Goal: Task Accomplishment & Management: Manage account settings

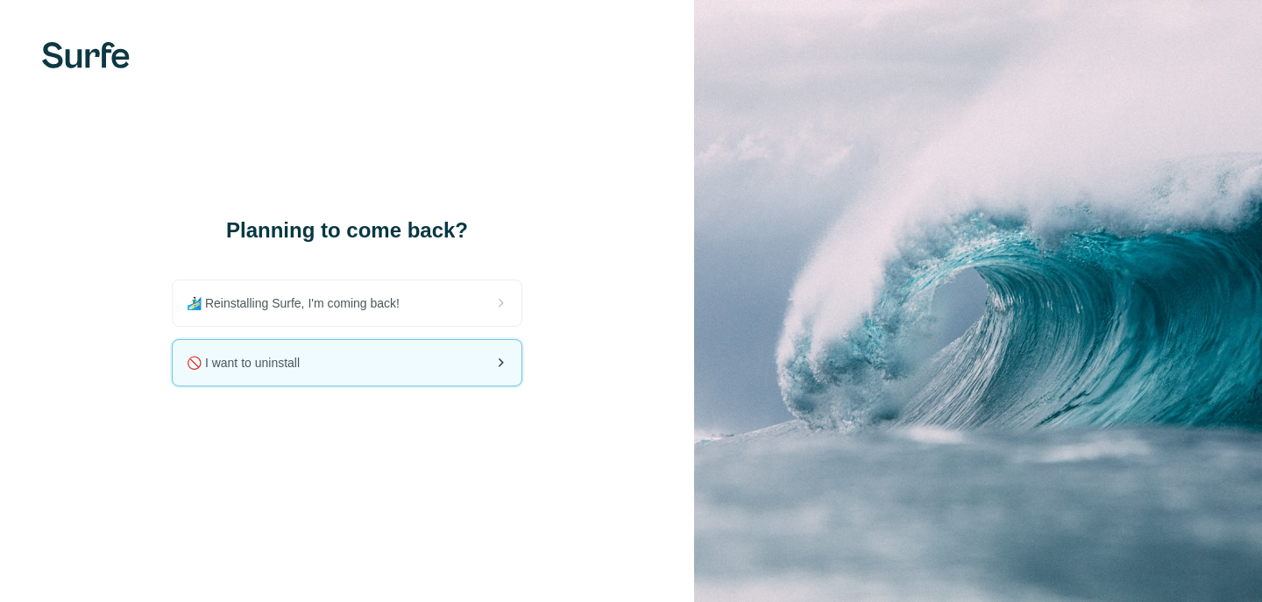
click at [372, 365] on div "🚫 I want to uninstall" at bounding box center [347, 363] width 349 height 46
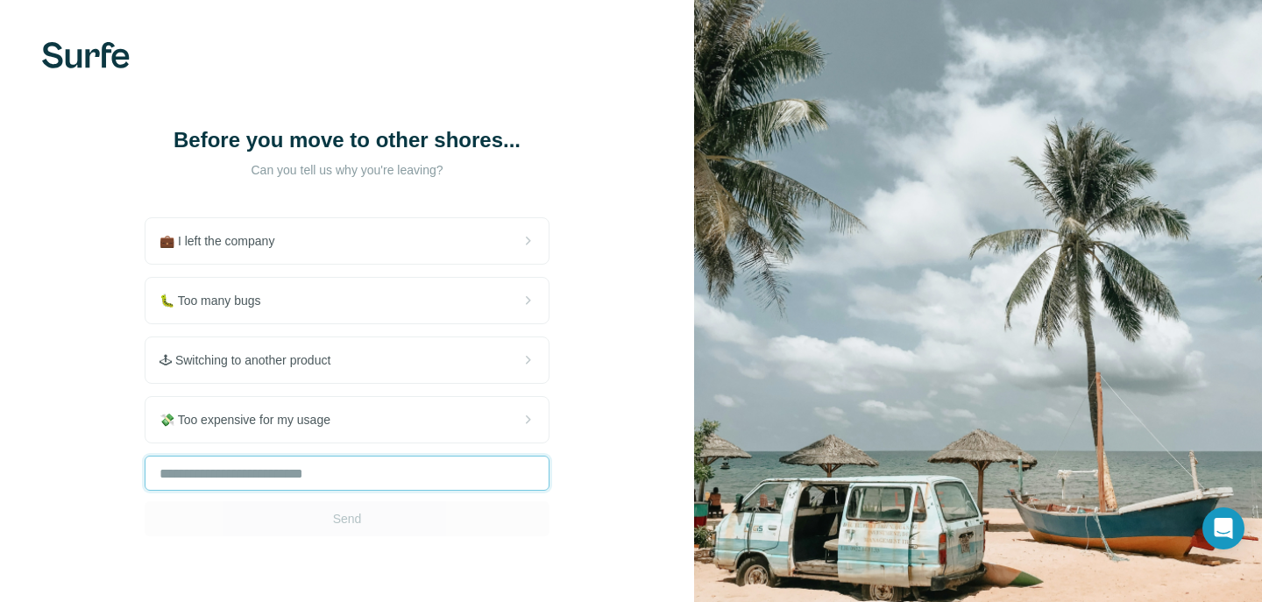
click at [304, 470] on input "text" at bounding box center [347, 473] width 405 height 35
type input "**********"
click at [359, 516] on span "Send" at bounding box center [347, 519] width 29 height 18
